Goal: Information Seeking & Learning: Check status

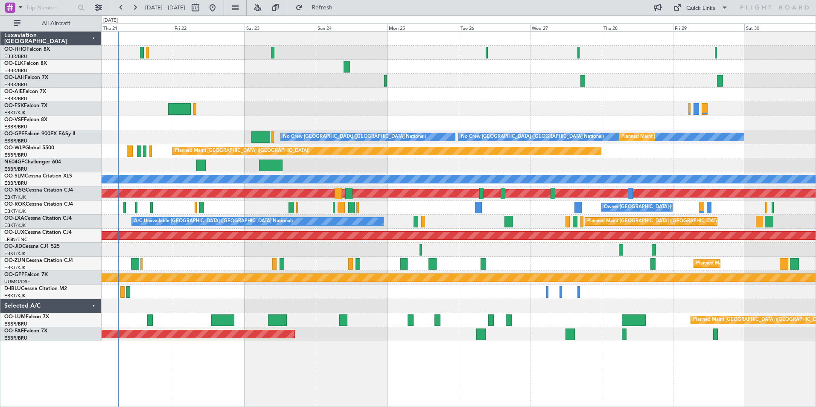
click at [414, 99] on div "Planned Maint [PERSON_NAME]-[GEOGRAPHIC_DATA][PERSON_NAME] ([GEOGRAPHIC_DATA][P…" at bounding box center [459, 187] width 714 height 310
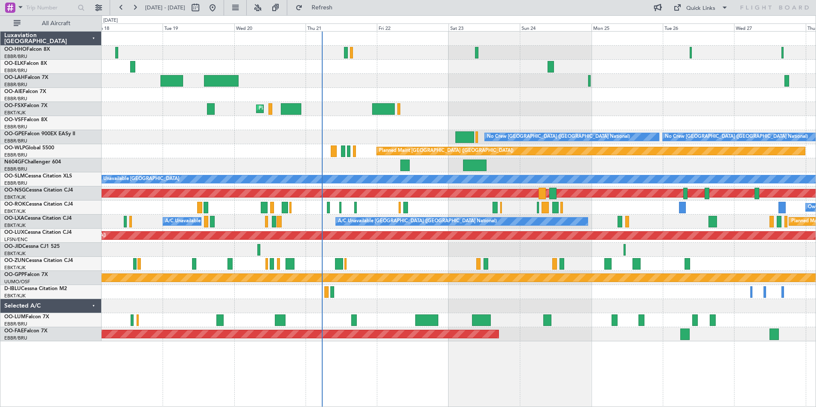
click at [488, 114] on div "Planned Maint Kortrijk-[GEOGRAPHIC_DATA]" at bounding box center [459, 109] width 714 height 14
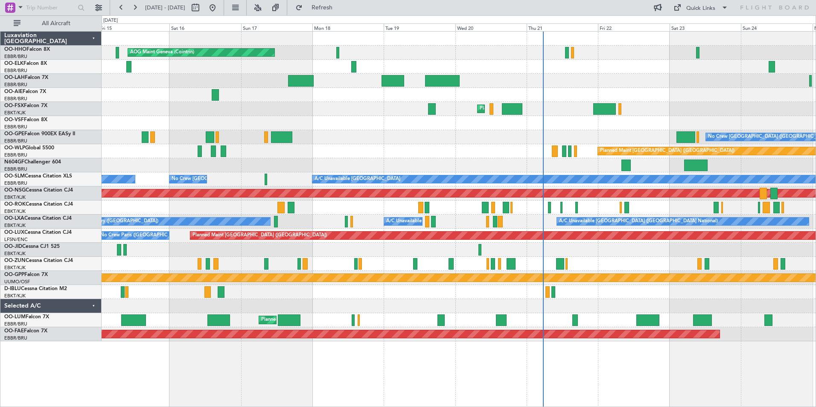
click at [554, 133] on div "No Crew [GEOGRAPHIC_DATA] ([GEOGRAPHIC_DATA] National) No Crew [GEOGRAPHIC_DATA…" at bounding box center [459, 137] width 714 height 14
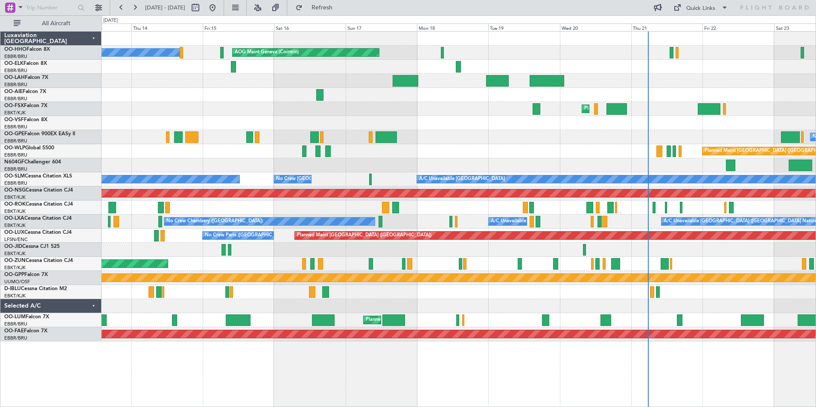
click at [347, 136] on div "No Crew [GEOGRAPHIC_DATA] ([GEOGRAPHIC_DATA] National) No Crew [GEOGRAPHIC_DATA…" at bounding box center [459, 137] width 714 height 14
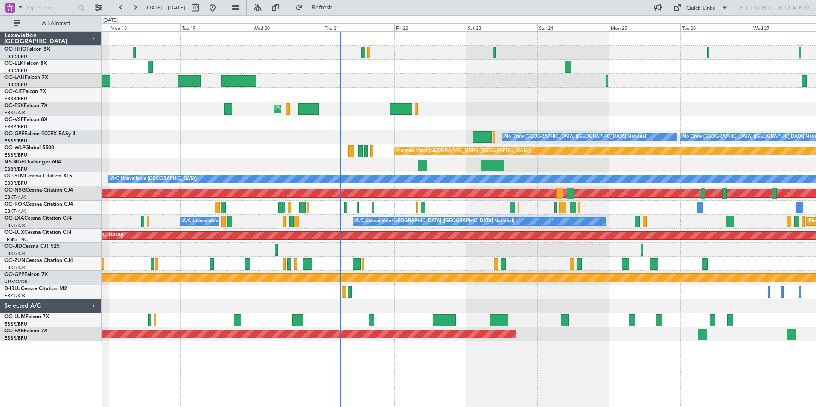
click at [301, 143] on div "AOG Maint Geneva (Cointrin) Planned Maint [GEOGRAPHIC_DATA]-[GEOGRAPHIC_DATA] N…" at bounding box center [459, 187] width 714 height 310
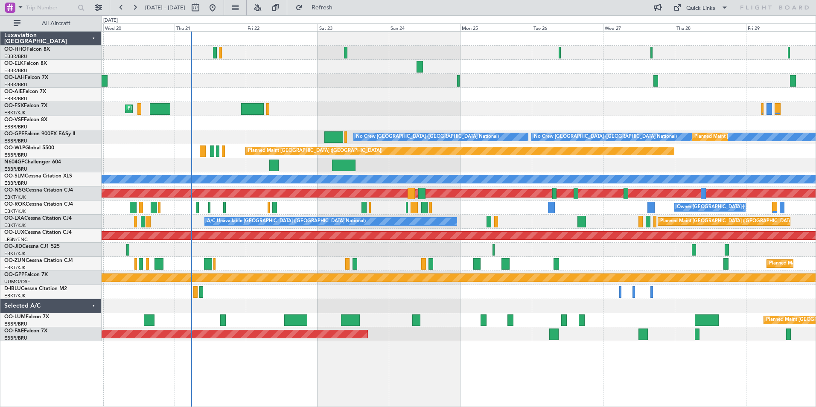
click at [430, 162] on div "Planned Maint [GEOGRAPHIC_DATA] ([GEOGRAPHIC_DATA]) Planned Maint [GEOGRAPHIC_D…" at bounding box center [459, 187] width 714 height 310
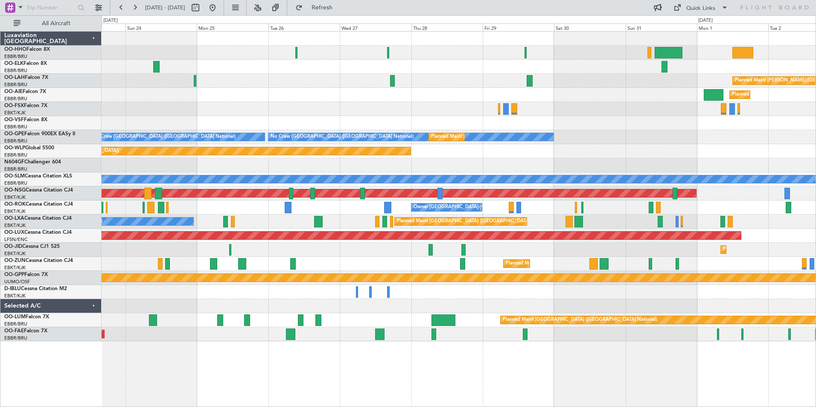
click at [497, 134] on div "Planned Maint [PERSON_NAME]-[GEOGRAPHIC_DATA][PERSON_NAME] ([GEOGRAPHIC_DATA][P…" at bounding box center [459, 187] width 714 height 310
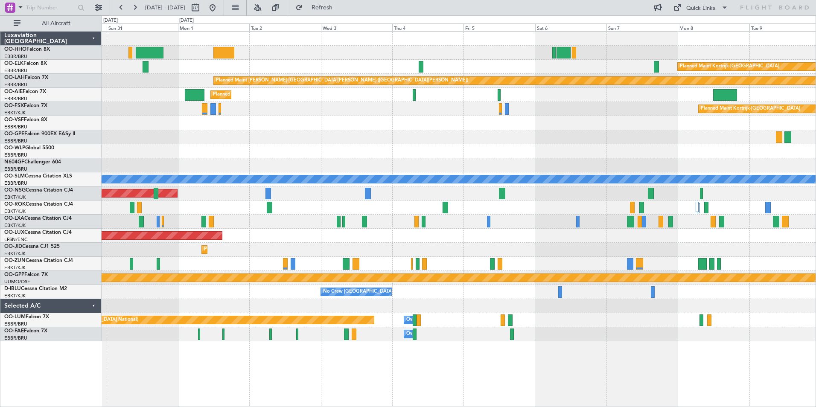
click at [249, 140] on div "Planned Maint [GEOGRAPHIC_DATA] ([GEOGRAPHIC_DATA] National) No Crew [GEOGRAPHI…" at bounding box center [459, 137] width 714 height 14
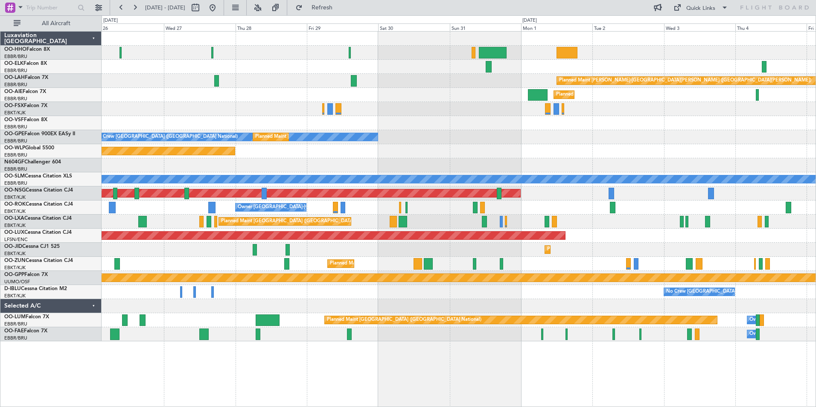
click at [554, 144] on div "Planned Maint [PERSON_NAME]-[GEOGRAPHIC_DATA][PERSON_NAME] ([GEOGRAPHIC_DATA][P…" at bounding box center [459, 187] width 714 height 310
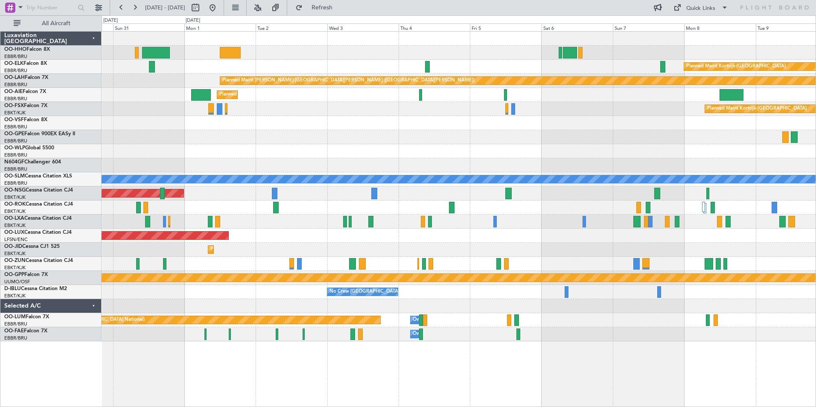
click at [261, 211] on div "Owner [GEOGRAPHIC_DATA]-[GEOGRAPHIC_DATA]" at bounding box center [459, 208] width 714 height 14
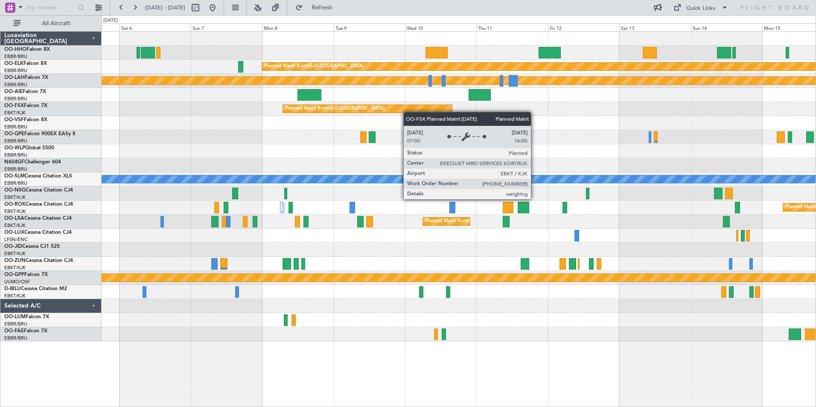
click at [342, 106] on div "Planned Maint Kortrijk-[GEOGRAPHIC_DATA] Planned [GEOGRAPHIC_DATA][PERSON_NAME]…" at bounding box center [459, 187] width 714 height 310
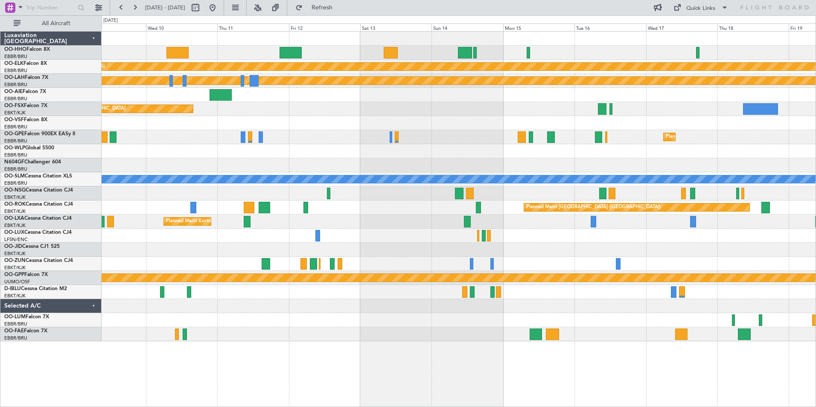
click at [535, 227] on div "Planned Maint Kortrijk-[GEOGRAPHIC_DATA] Planned [GEOGRAPHIC_DATA][PERSON_NAME]…" at bounding box center [459, 187] width 714 height 310
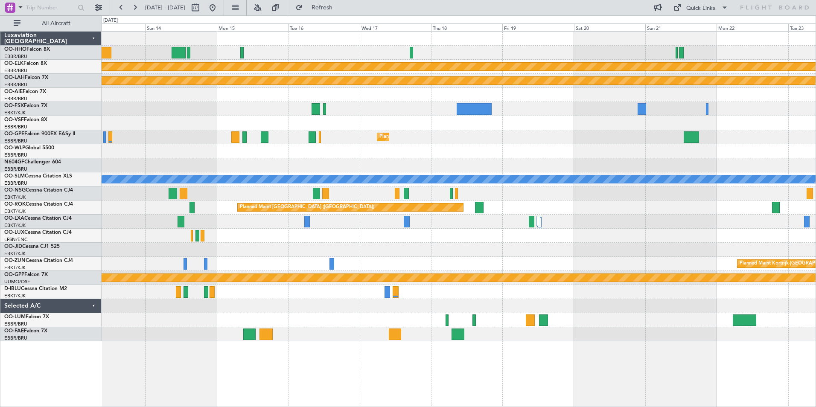
click at [422, 261] on div "Planned Maint Kortrijk-[GEOGRAPHIC_DATA] Planned [GEOGRAPHIC_DATA][PERSON_NAME]…" at bounding box center [459, 187] width 714 height 310
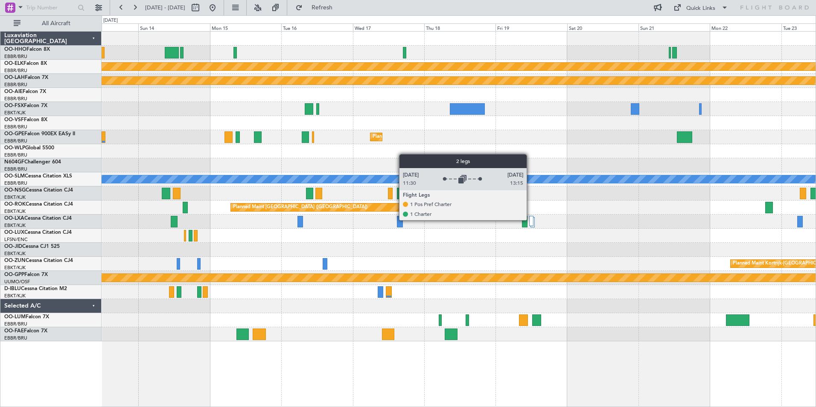
click at [531, 220] on div at bounding box center [531, 221] width 4 height 10
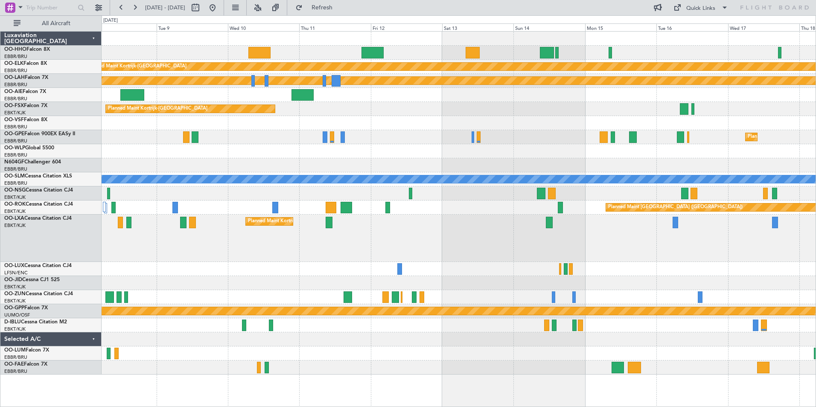
click at [752, 172] on div "Planned Maint Kortrijk-[GEOGRAPHIC_DATA] Planned [GEOGRAPHIC_DATA][PERSON_NAME]…" at bounding box center [459, 203] width 714 height 343
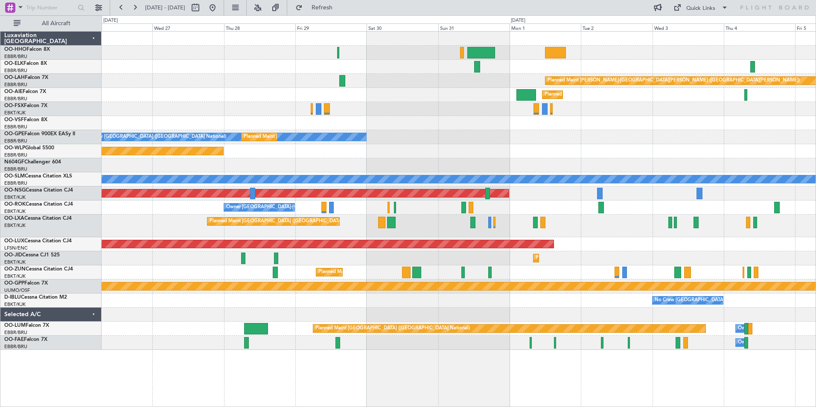
click at [746, 192] on div "Planned Maint [GEOGRAPHIC_DATA] ([GEOGRAPHIC_DATA])" at bounding box center [459, 194] width 714 height 14
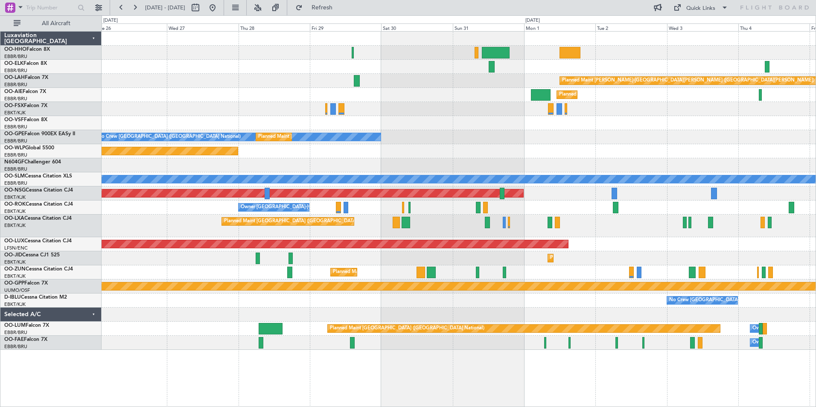
click at [712, 199] on div "Planned Maint [GEOGRAPHIC_DATA] ([GEOGRAPHIC_DATA])" at bounding box center [459, 194] width 714 height 14
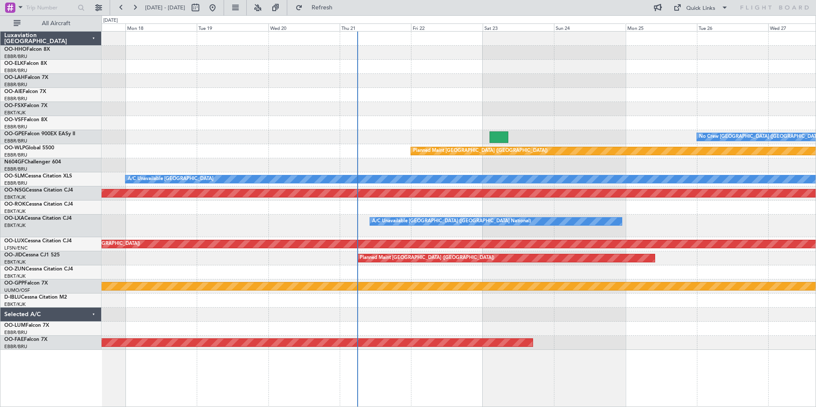
click at [629, 210] on div "Owner [GEOGRAPHIC_DATA]-[GEOGRAPHIC_DATA]" at bounding box center [459, 208] width 714 height 14
